Goal: Task Accomplishment & Management: Manage account settings

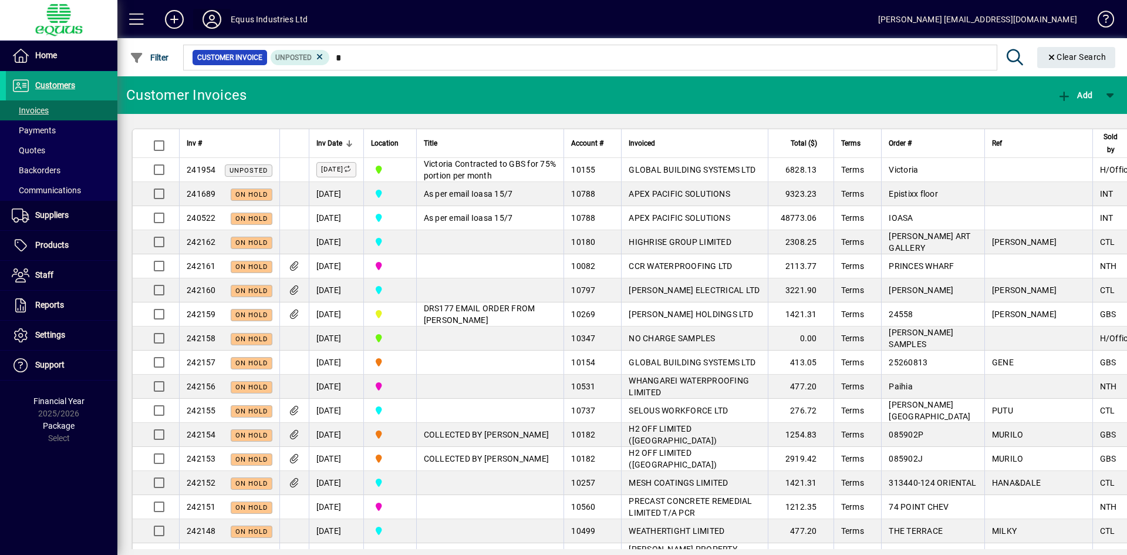
click at [214, 15] on icon at bounding box center [211, 19] width 23 height 19
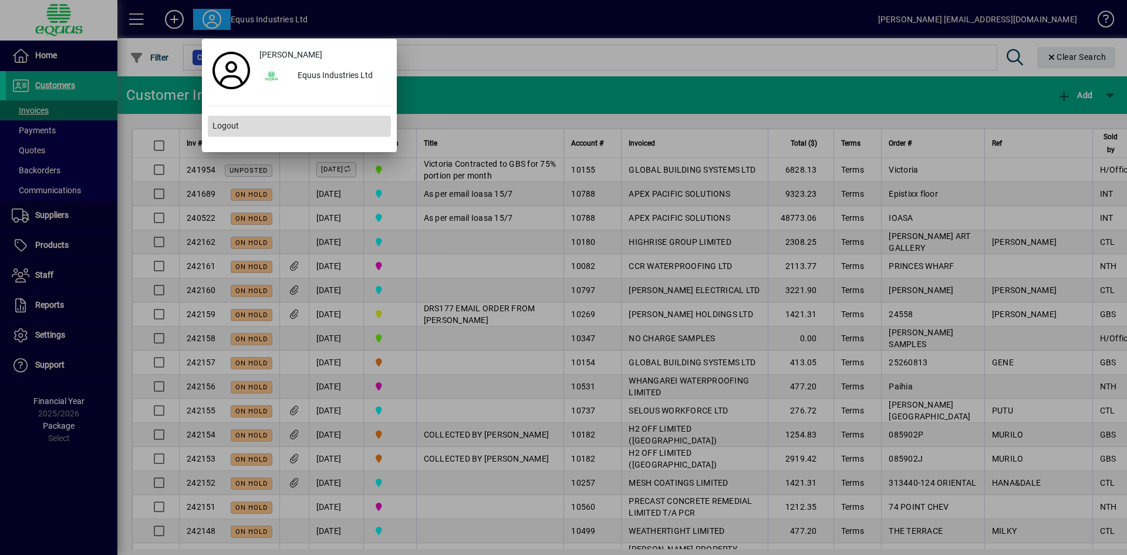
click at [233, 124] on span "Logout" at bounding box center [226, 126] width 26 height 12
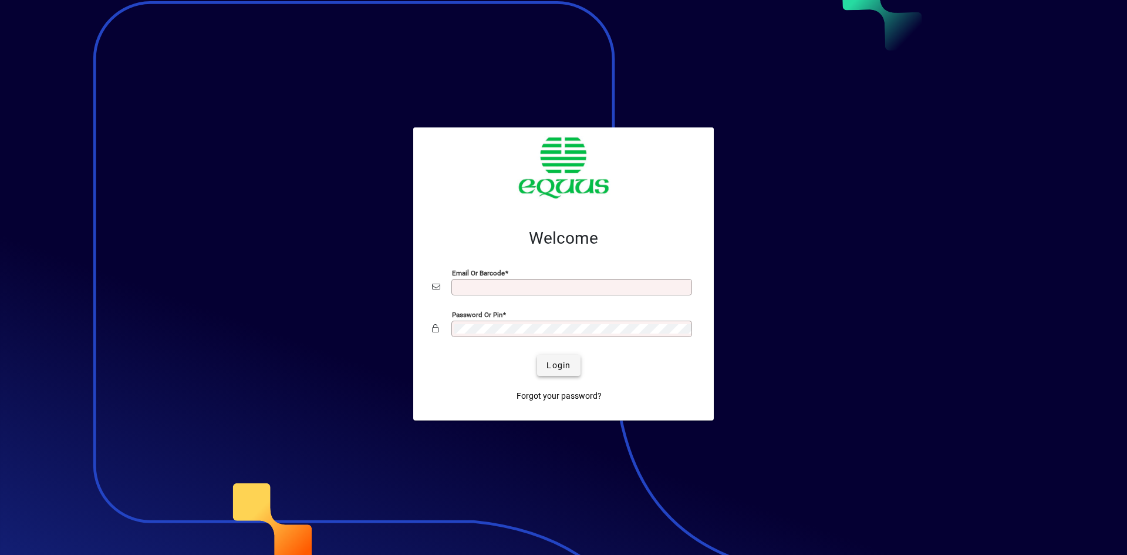
type input "**********"
click at [560, 362] on span "Login" at bounding box center [559, 365] width 24 height 12
